Goal: Find specific page/section: Find specific page/section

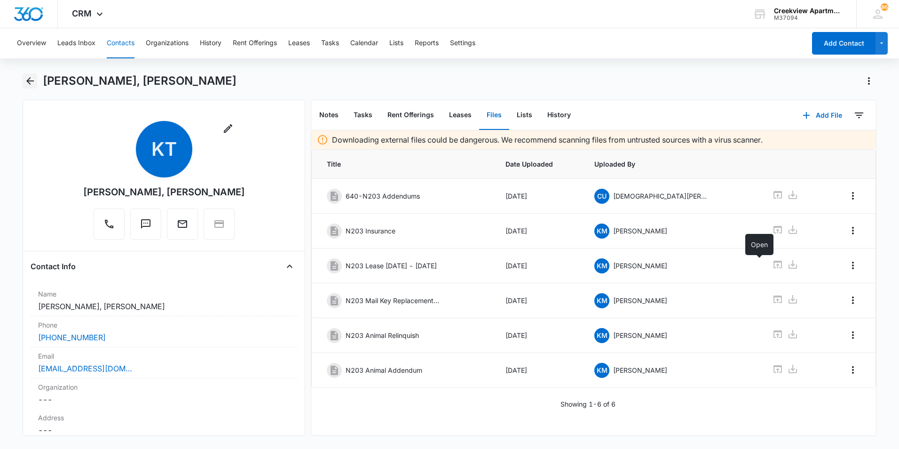
click at [36, 82] on button "Back" at bounding box center [30, 80] width 15 height 15
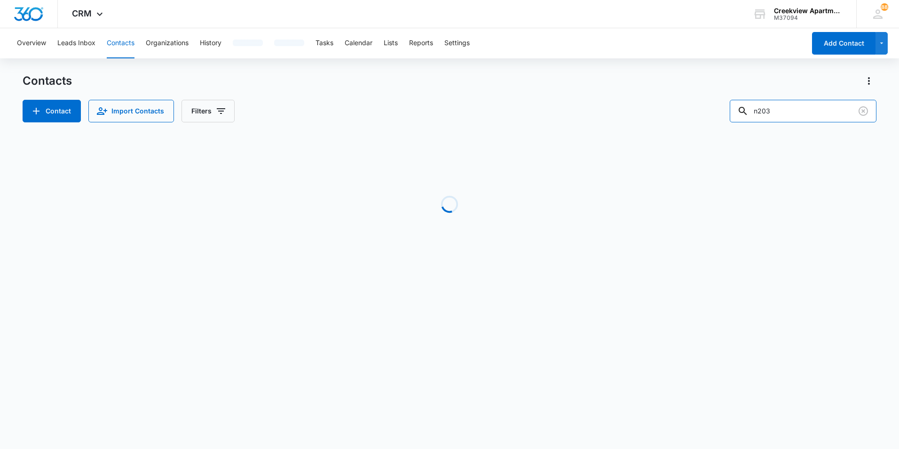
drag, startPoint x: 784, startPoint y: 117, endPoint x: 734, endPoint y: 81, distance: 61.3
click at [725, 102] on div "Contact Import Contacts Filters n203" at bounding box center [450, 111] width 854 height 23
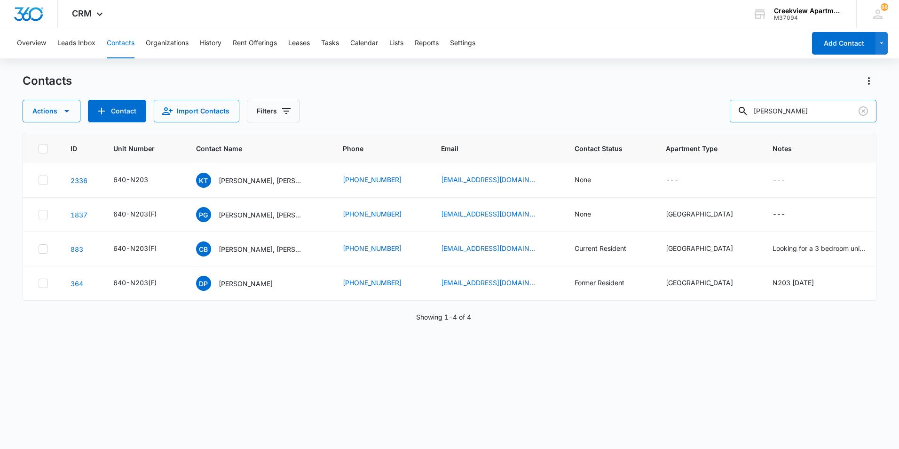
type input "[PERSON_NAME]"
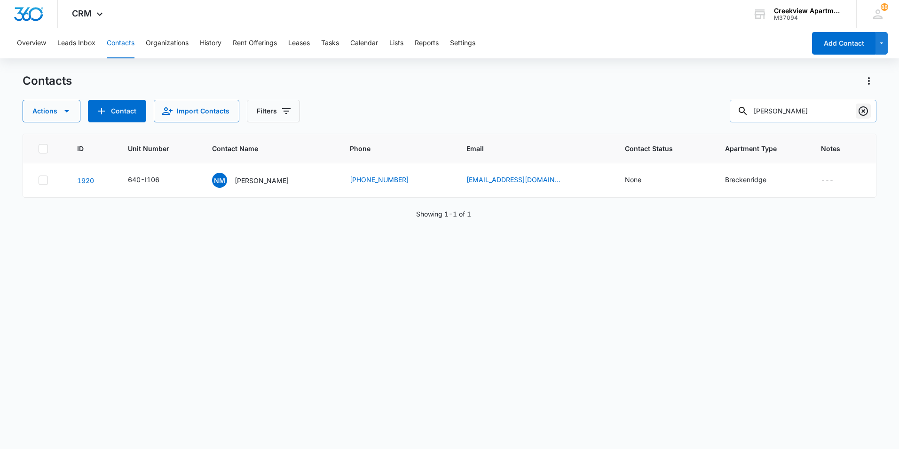
click at [860, 111] on icon "Clear" at bounding box center [863, 110] width 11 height 11
